Goal: Information Seeking & Learning: Learn about a topic

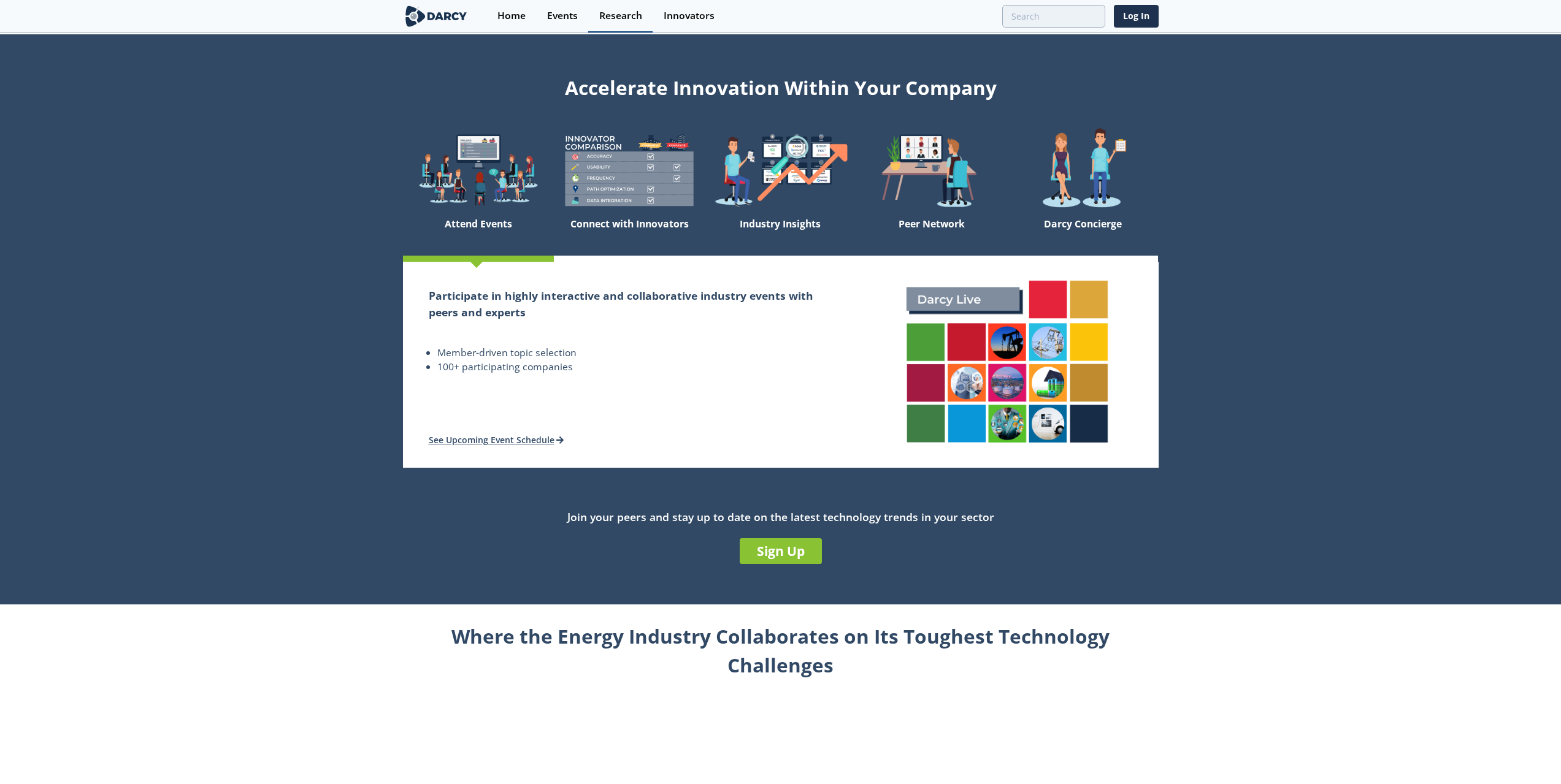
click at [597, 17] on link "Research" at bounding box center [620, 16] width 64 height 32
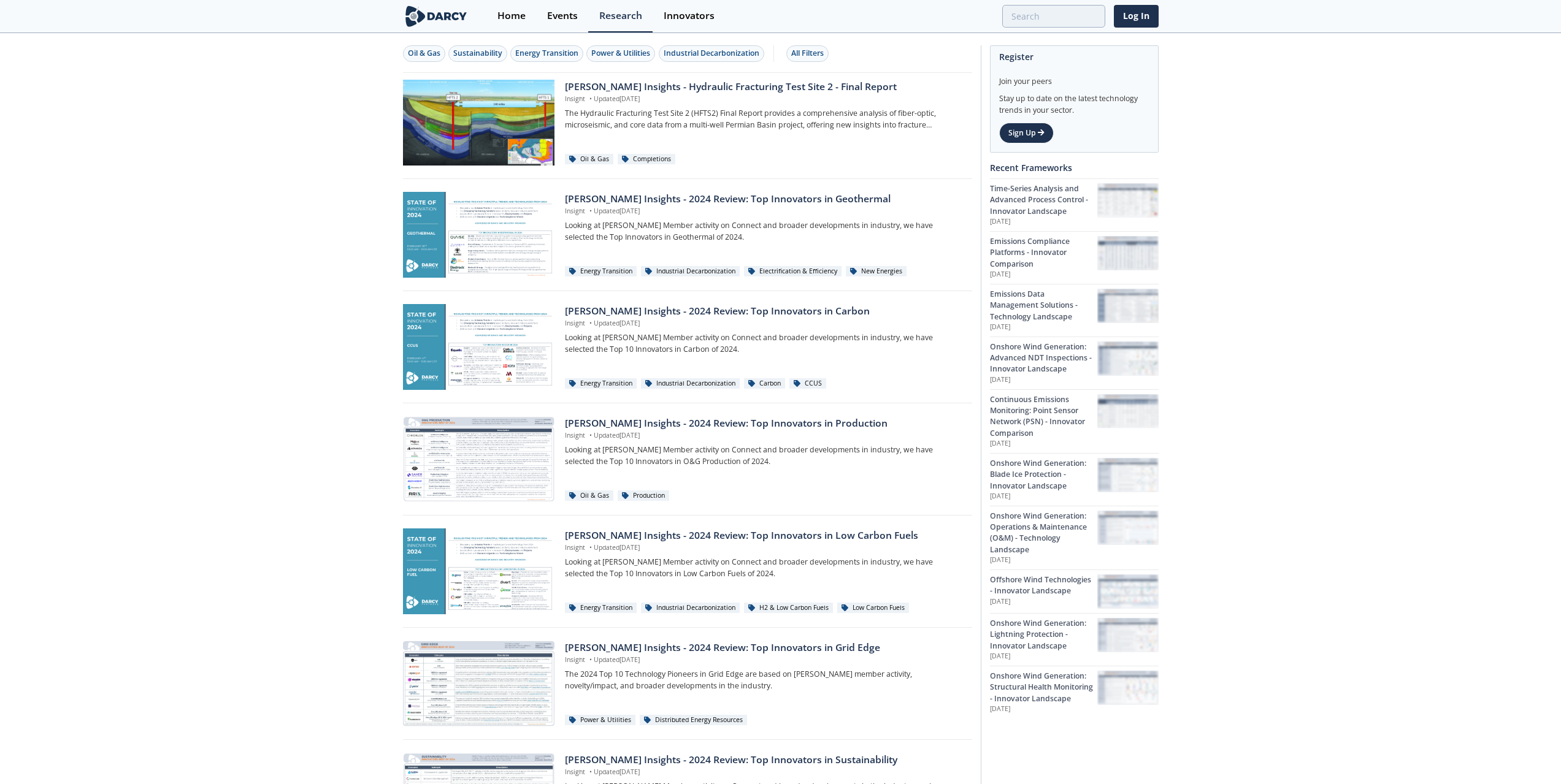
click at [441, 16] on img at bounding box center [436, 16] width 67 height 21
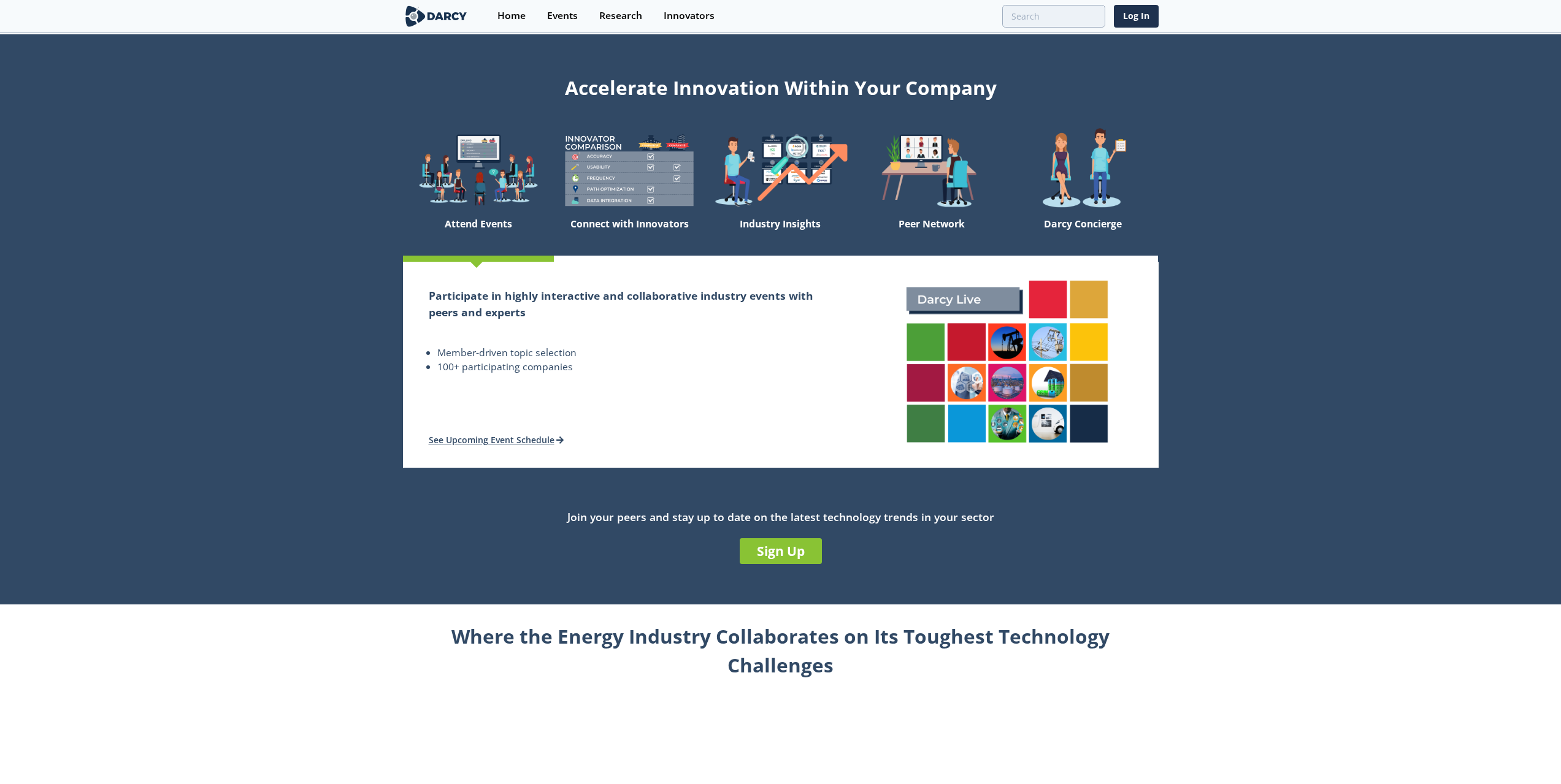
click at [304, 244] on section "Accelerate Innovation Within Your Company Attend Events Connect with Innovators…" at bounding box center [780, 320] width 1561 height 570
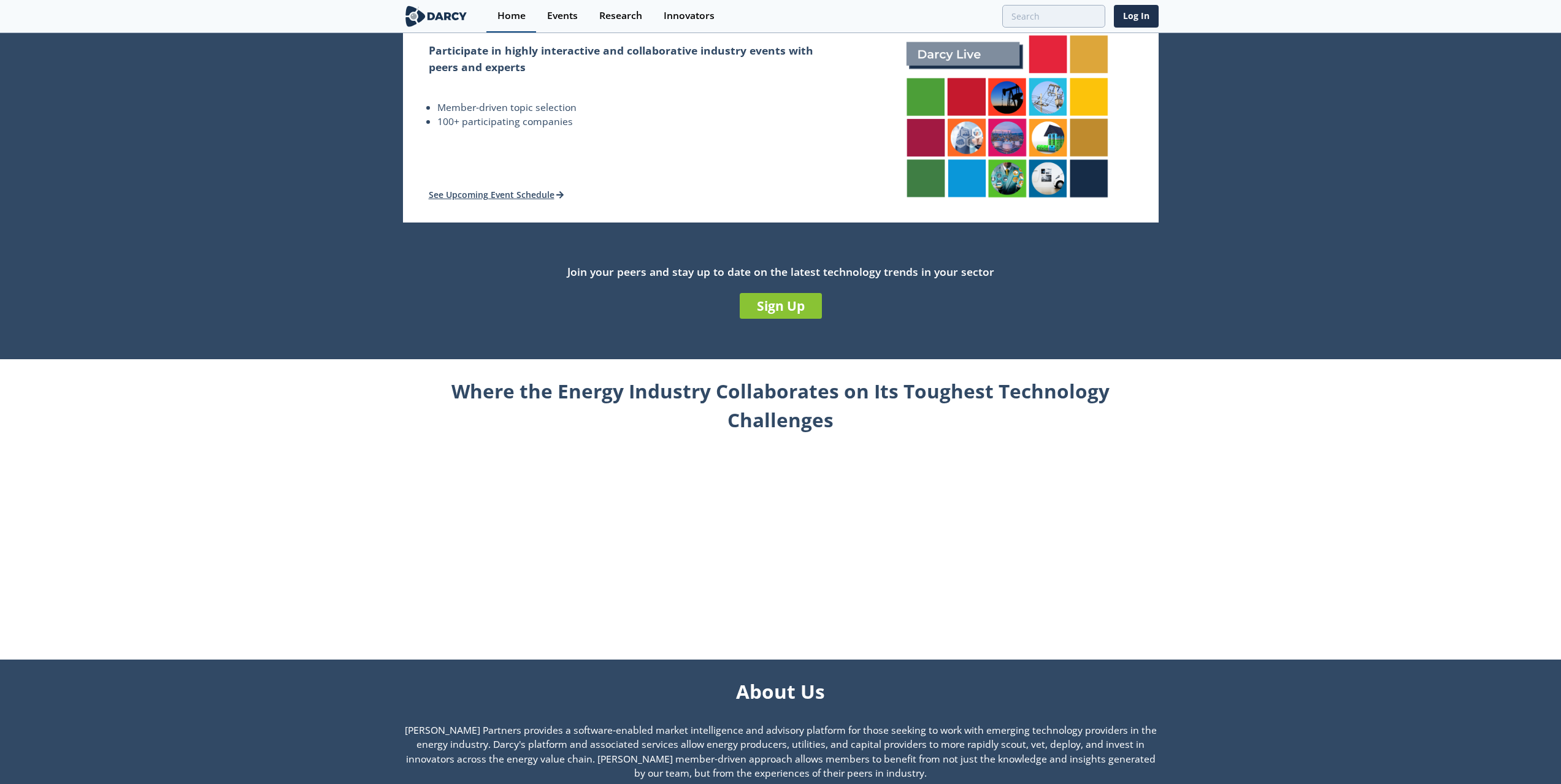
click at [498, 16] on div "Home" at bounding box center [511, 15] width 28 height 10
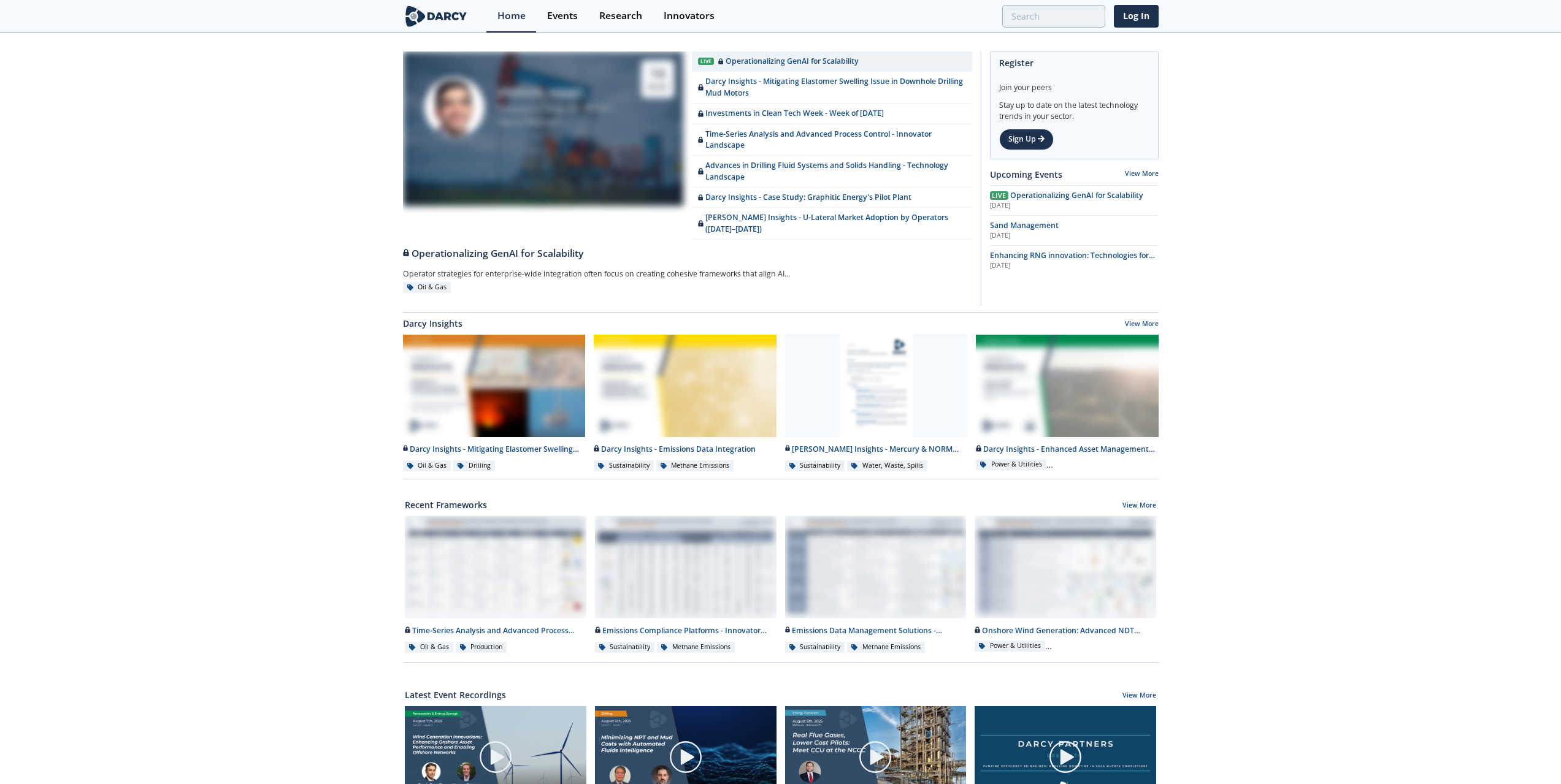
click at [440, 15] on img at bounding box center [436, 16] width 67 height 21
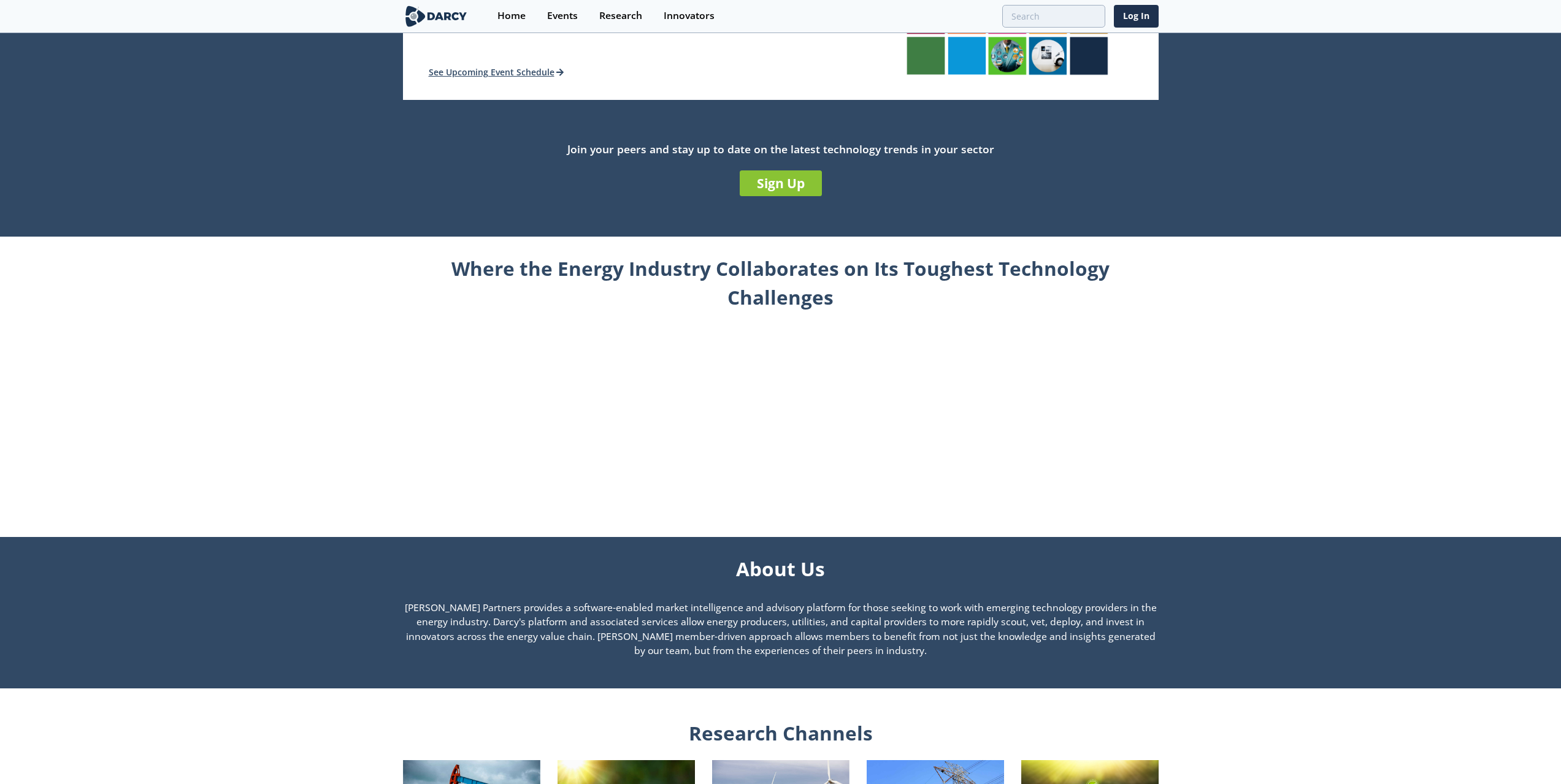
scroll to position [674, 0]
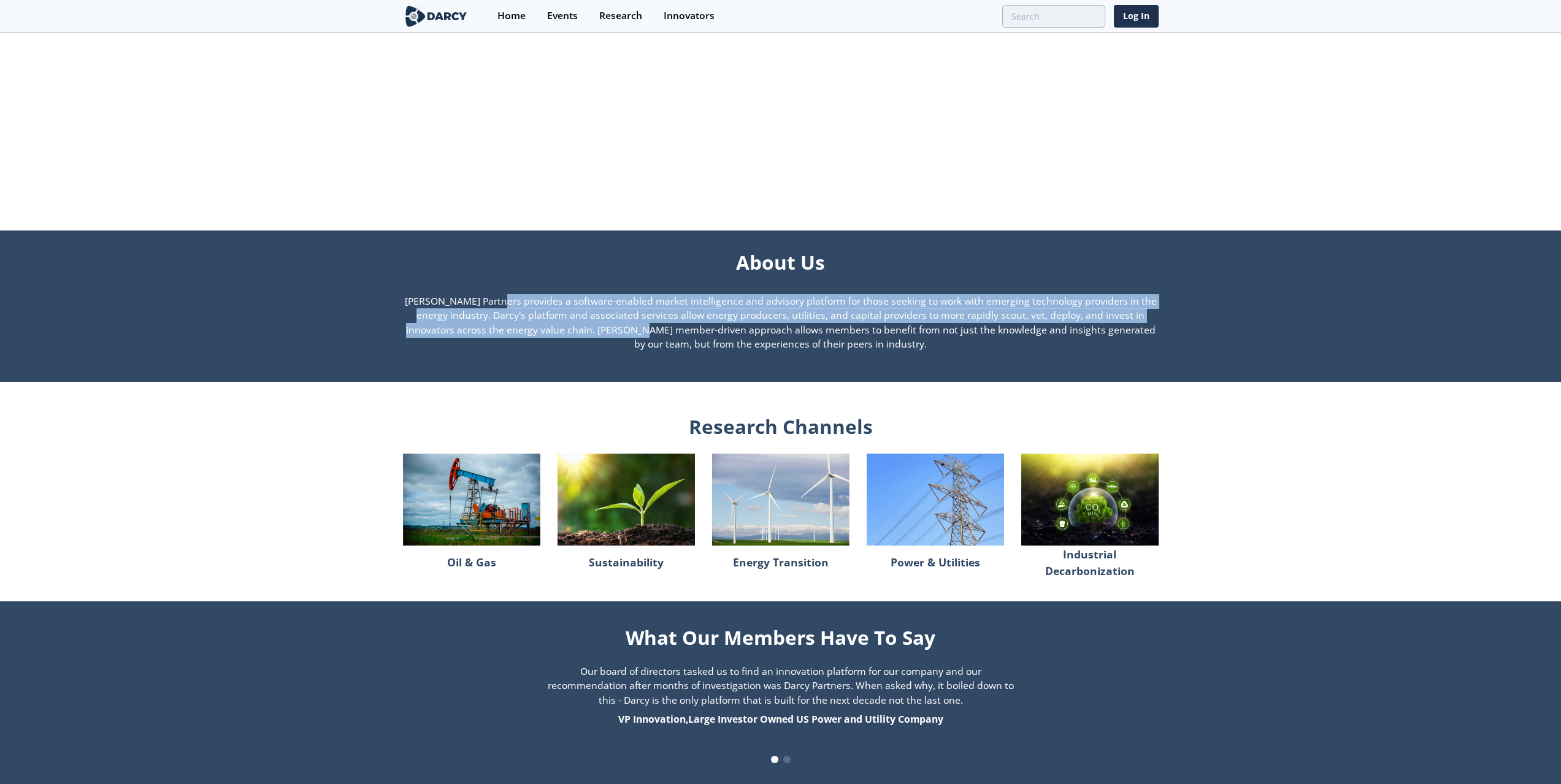
drag, startPoint x: 412, startPoint y: 301, endPoint x: 548, endPoint y: 331, distance: 139.3
click at [548, 331] on p "[PERSON_NAME] Partners provides a software-enabled market intelligence and advi…" at bounding box center [781, 323] width 756 height 58
copy p "[PERSON_NAME] Partners provides a software-enabled market intelligence and advi…"
